Goal: Task Accomplishment & Management: Manage account settings

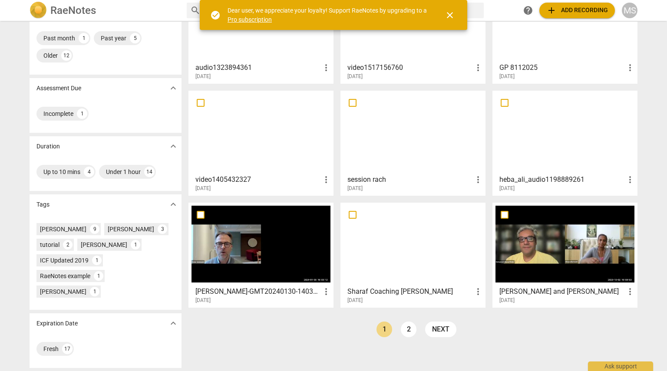
scroll to position [82, 0]
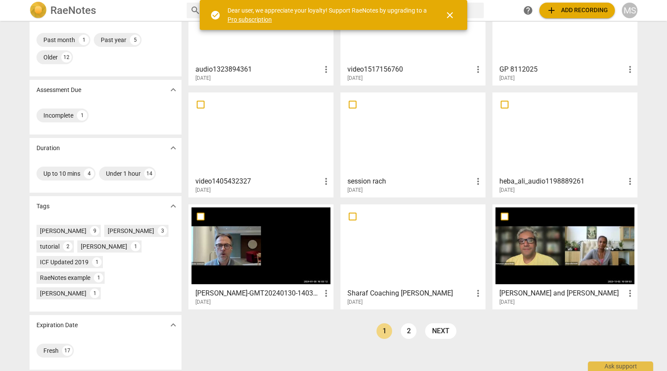
click at [333, 128] on div at bounding box center [565, 134] width 139 height 77
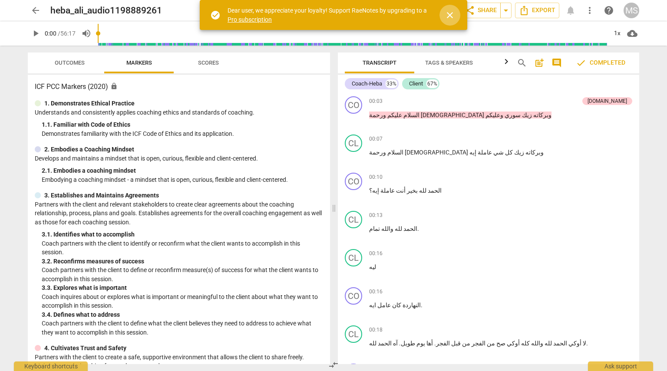
click at [333, 16] on span "close" at bounding box center [450, 15] width 10 height 10
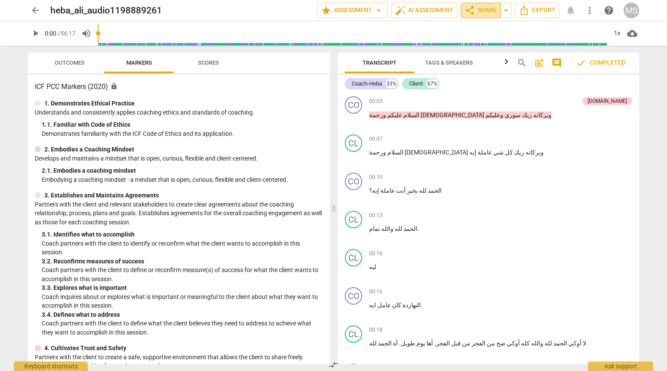
click at [333, 12] on span "share Share" at bounding box center [481, 10] width 32 height 10
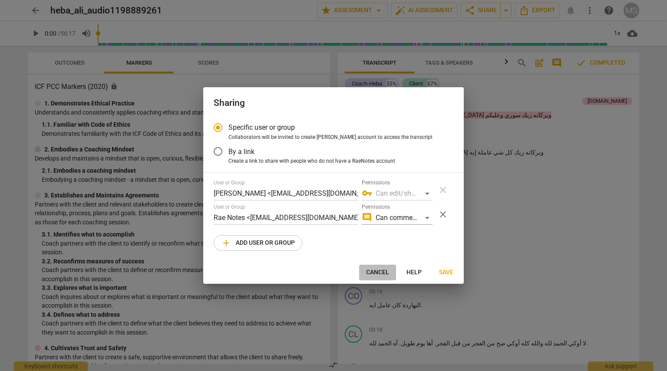
click at [333, 274] on span "Cancel" at bounding box center [377, 272] width 23 height 9
radio input "false"
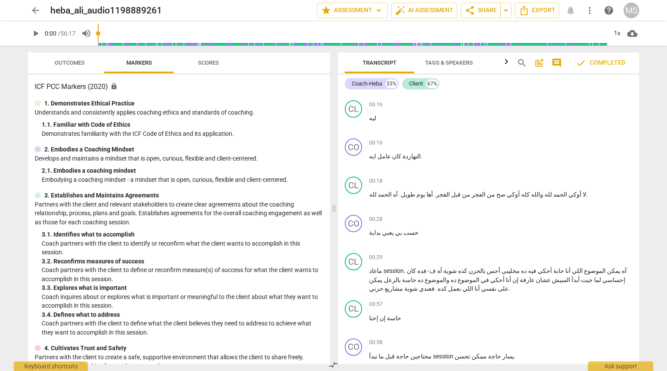
scroll to position [149, 0]
click at [333, 138] on div "+" at bounding box center [585, 142] width 9 height 9
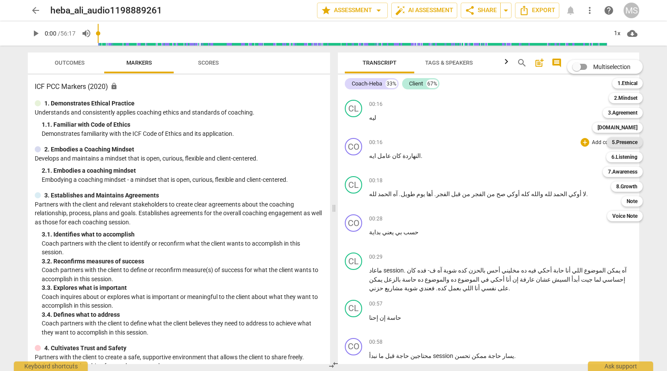
click at [333, 139] on b "5.Presence" at bounding box center [625, 142] width 26 height 10
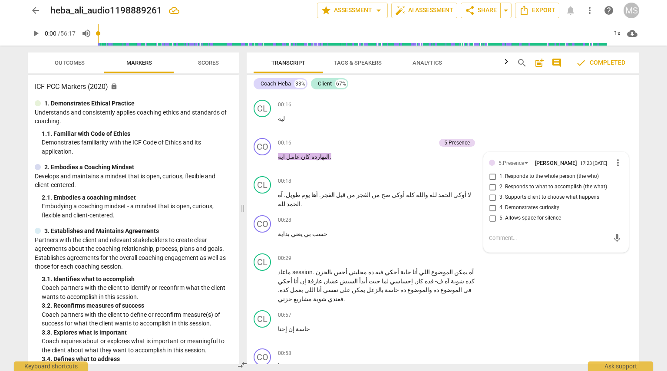
click at [333, 133] on div "arrow_back heba_ali_audio1198889261 edit star Assessment arrow_drop_down auto_f…" at bounding box center [333, 185] width 667 height 371
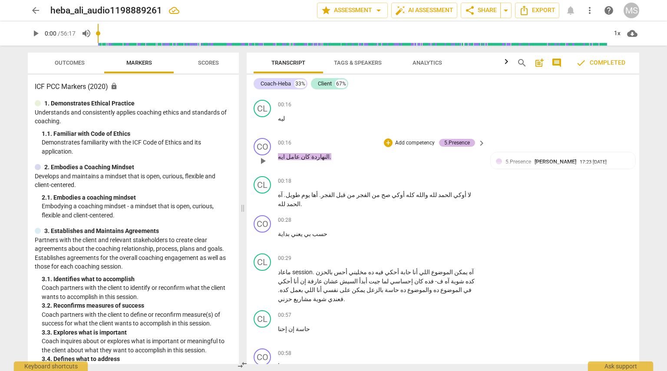
click at [333, 142] on div "5.Presence" at bounding box center [457, 143] width 26 height 8
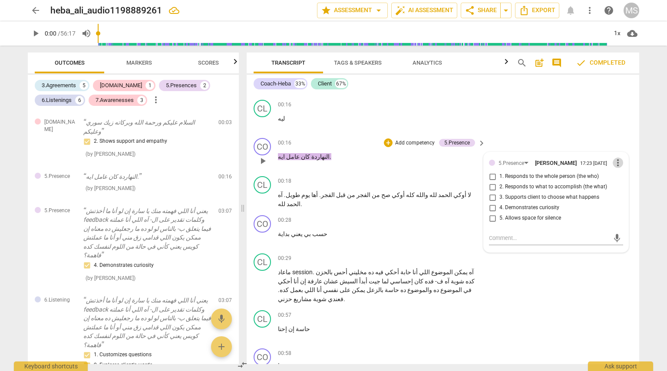
click at [333, 164] on span "more_vert" at bounding box center [618, 163] width 10 height 10
click at [333, 180] on li "Delete" at bounding box center [625, 179] width 30 height 17
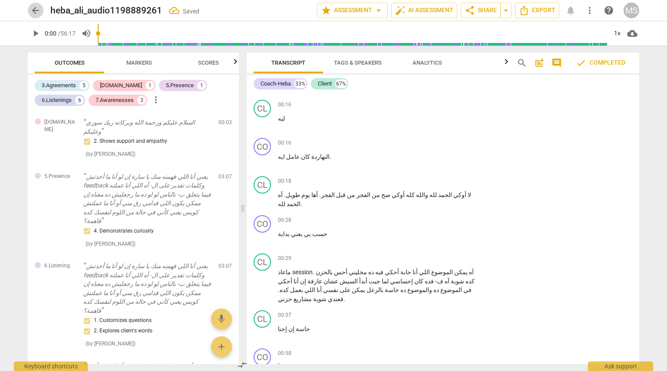
click at [38, 10] on span "arrow_back" at bounding box center [35, 10] width 10 height 10
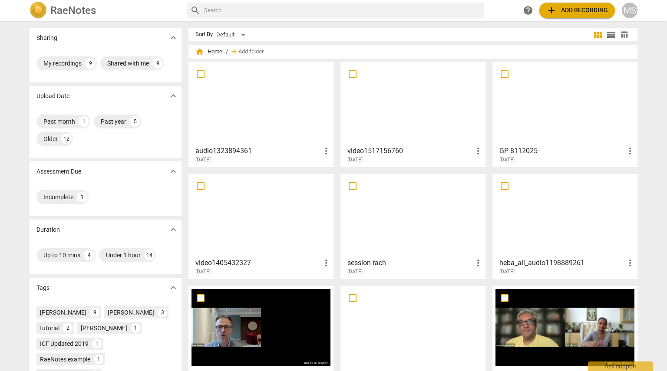
scroll to position [83, 0]
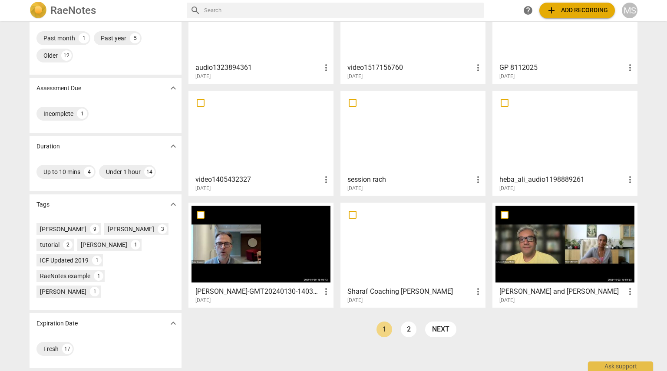
click at [333, 239] on div at bounding box center [413, 244] width 139 height 77
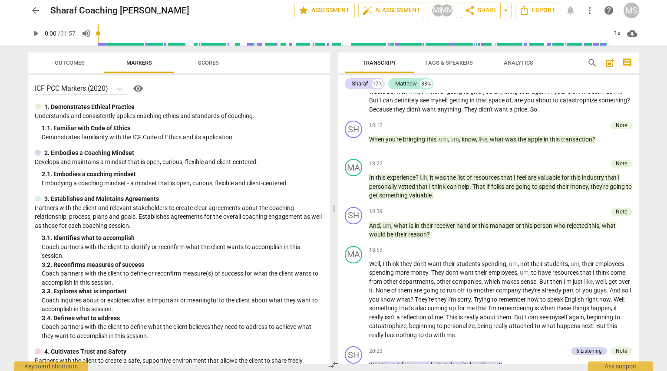
scroll to position [1659, 0]
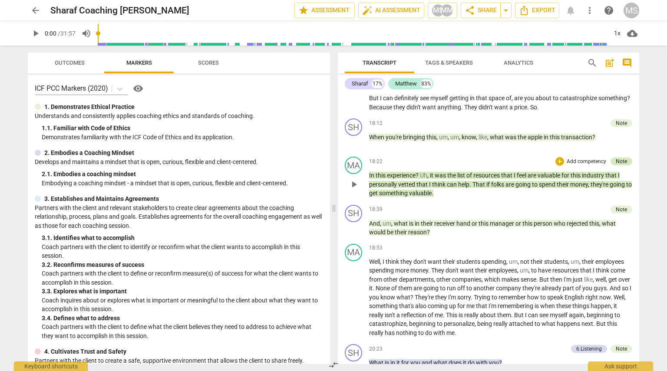
click at [333, 165] on div "Note" at bounding box center [621, 162] width 11 height 8
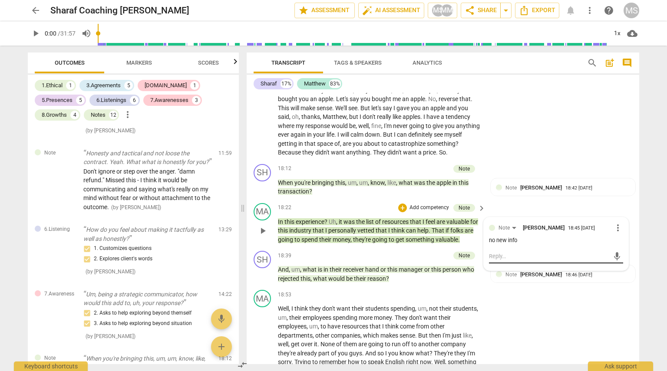
scroll to position [1014, 0]
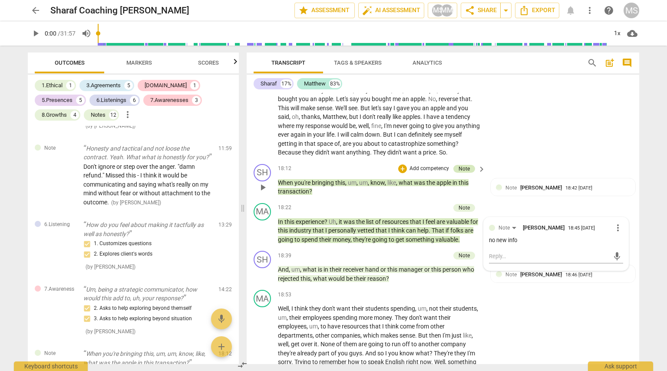
click at [333, 173] on div "Note" at bounding box center [464, 169] width 11 height 8
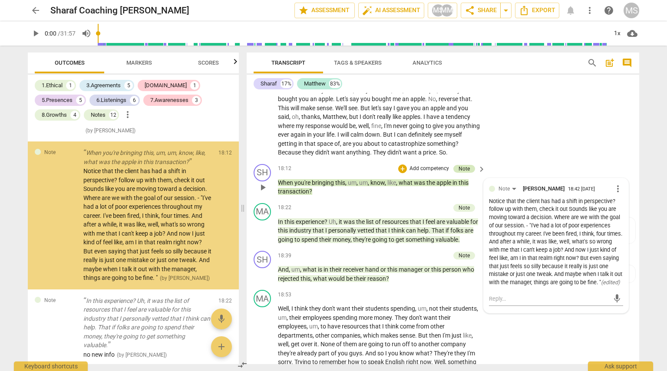
scroll to position [1216, 0]
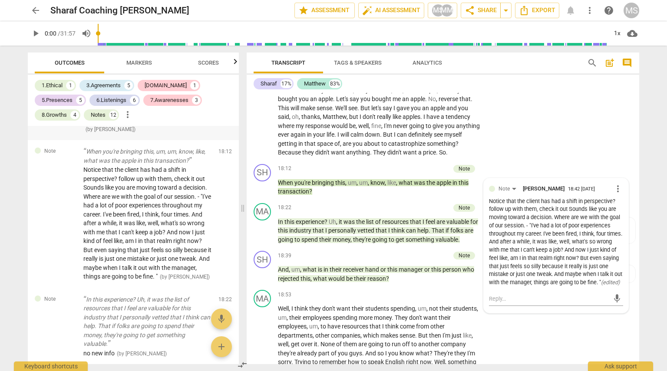
click at [218, 136] on div "7.Awareness Um, being a strategic communicator, how would this add to, uh, your…" at bounding box center [133, 108] width 211 height 65
